Goal: Find specific page/section: Find specific page/section

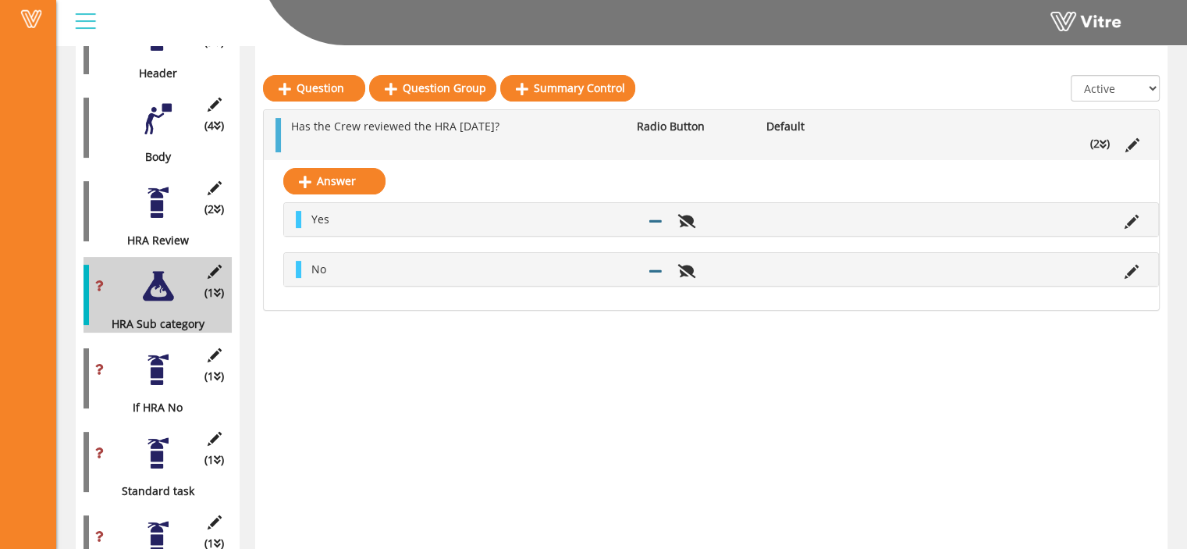
scroll to position [375, 0]
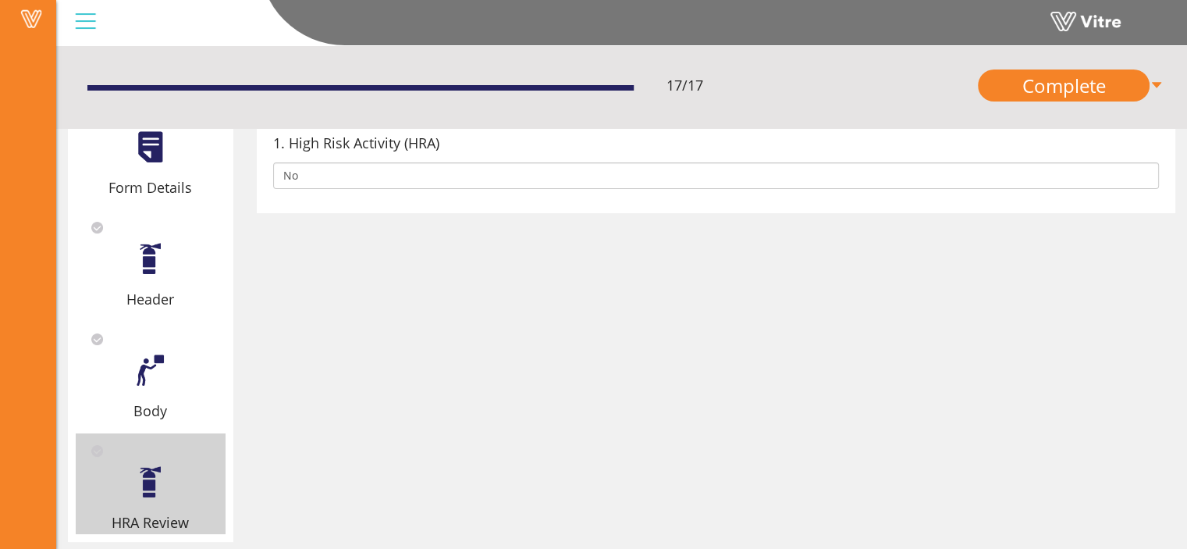
scroll to position [145, 0]
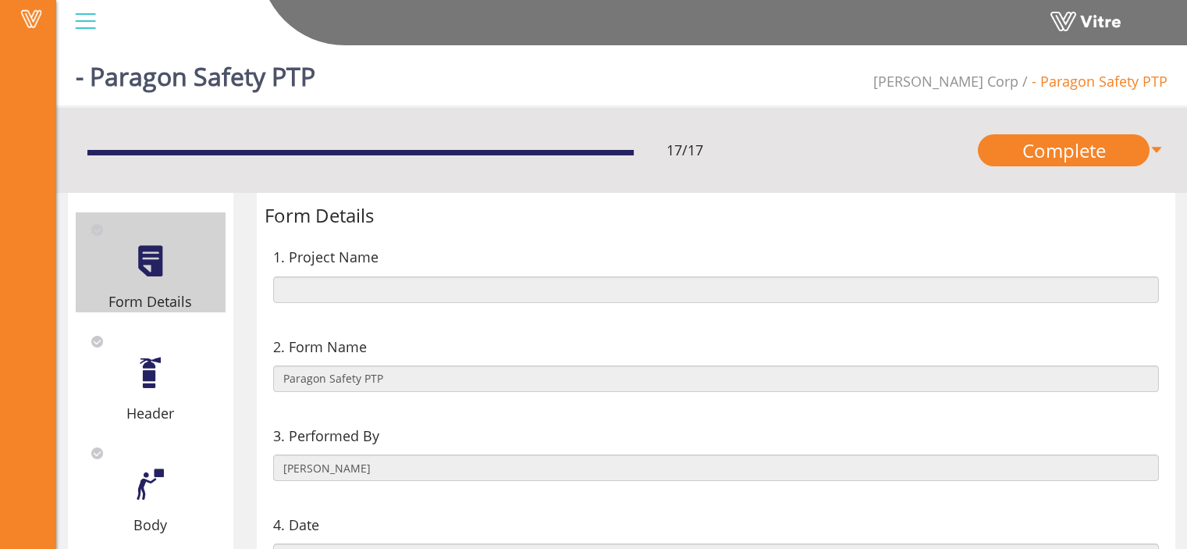
scroll to position [145, 0]
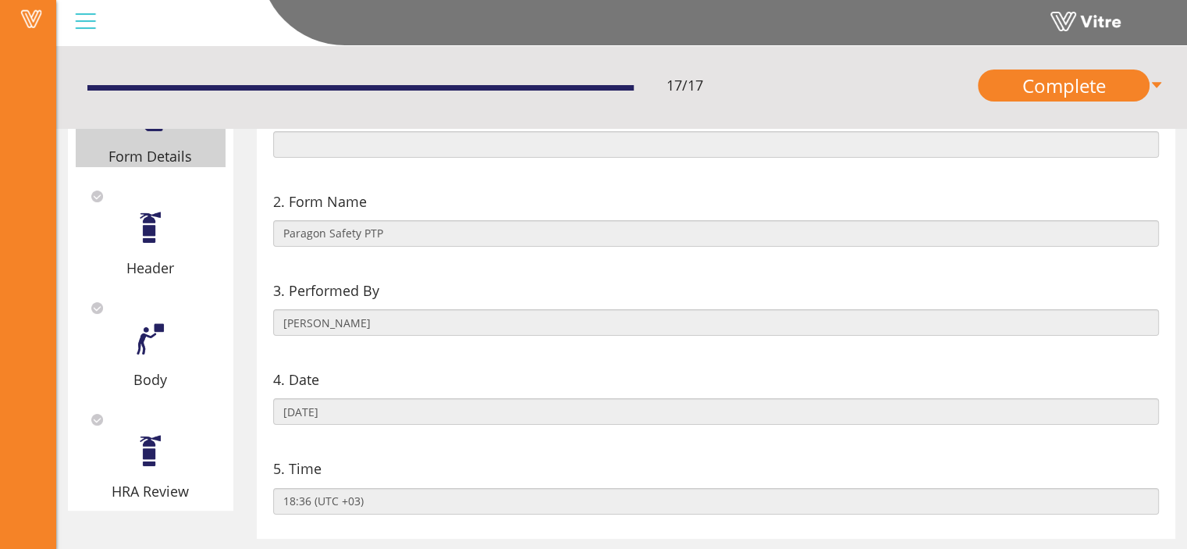
click at [639, 261] on div "2. Form Name Paragon Safety PTP" at bounding box center [717, 218] width 904 height 89
